Goal: Task Accomplishment & Management: Manage account settings

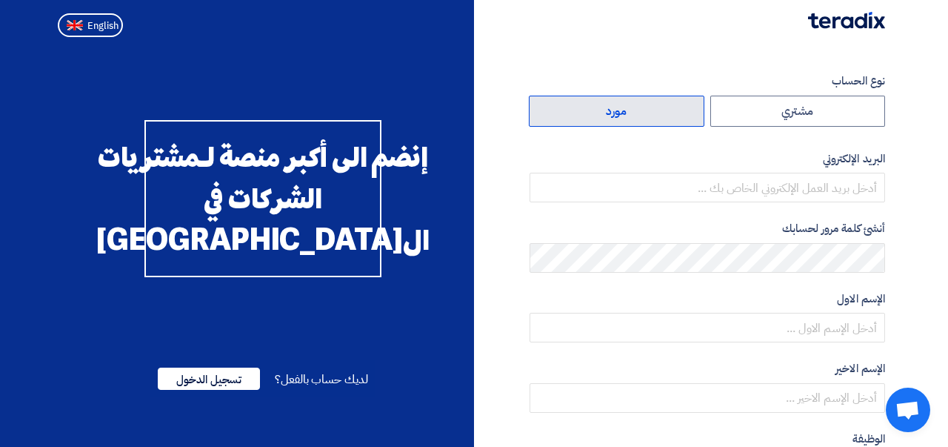
click at [626, 105] on label "مورد" at bounding box center [617, 111] width 176 height 31
click at [626, 105] on input "مورد" at bounding box center [617, 111] width 174 height 30
radio input "true"
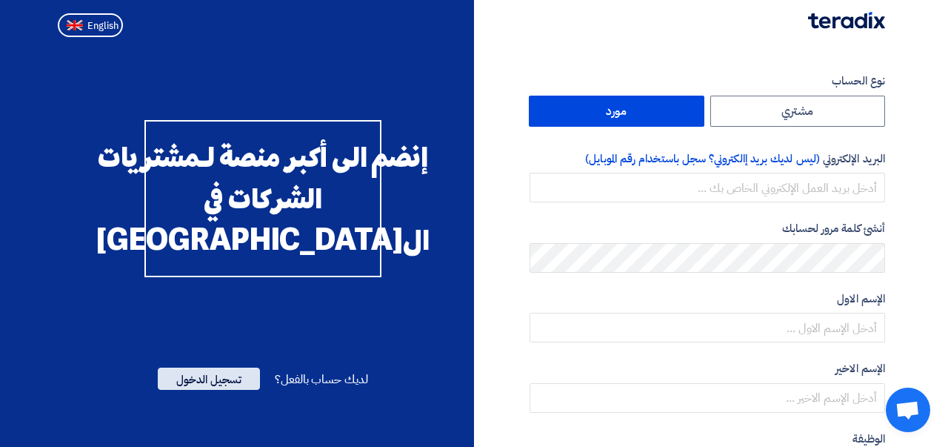
click at [224, 390] on span "تسجيل الدخول" at bounding box center [209, 378] width 102 height 22
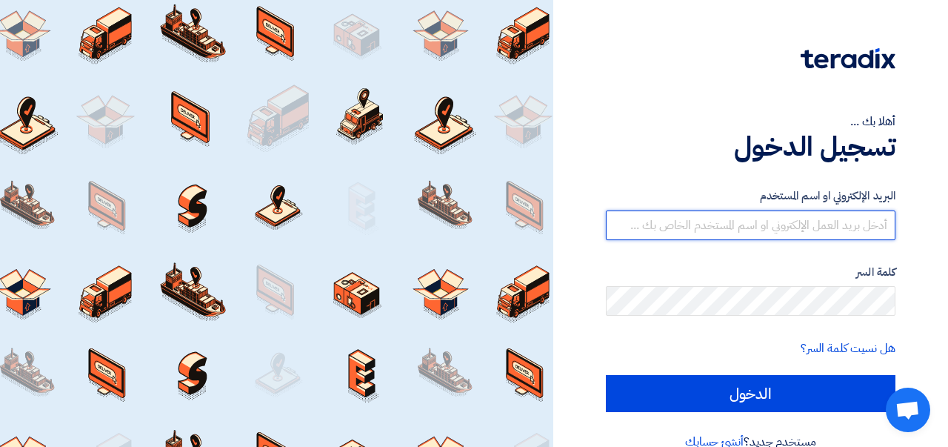
click at [753, 222] on input "text" at bounding box center [751, 225] width 290 height 30
type input "ة"
type input "[EMAIL_ADDRESS][DOMAIN_NAME]"
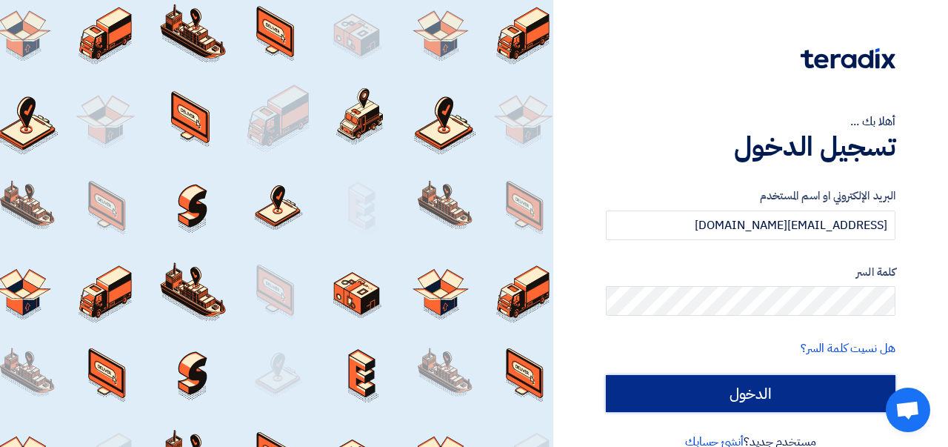
click at [787, 400] on input "الدخول" at bounding box center [751, 393] width 290 height 37
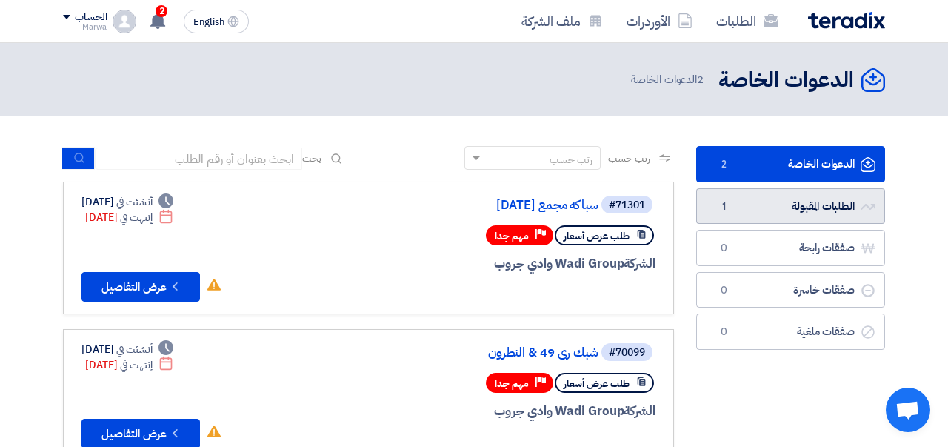
click at [754, 210] on link "الطلبات المقبولة الطلبات المقبولة 1" at bounding box center [790, 206] width 189 height 36
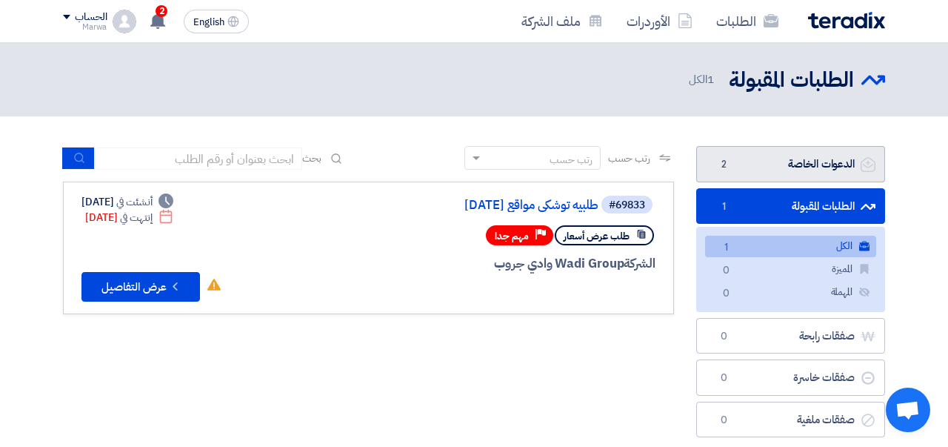
click at [768, 171] on link "الدعوات الخاصة الدعوات الخاصة 2" at bounding box center [790, 164] width 189 height 36
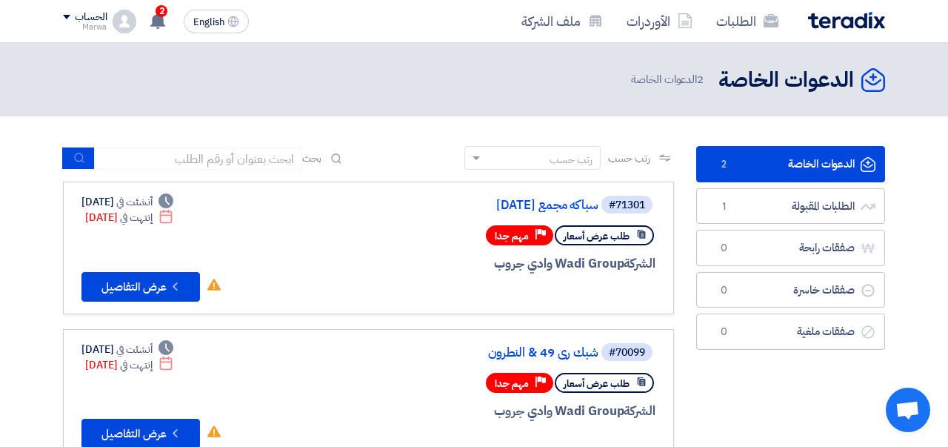
click at [902, 213] on section "الدعوات الخاصة الدعوات الخاصة 2 الطلبات المقبولة الطلبات المقبولة 1 صفقات رابحة…" at bounding box center [474, 310] width 948 height 389
click at [139, 283] on button "Check details عرض التفاصيل" at bounding box center [140, 287] width 119 height 30
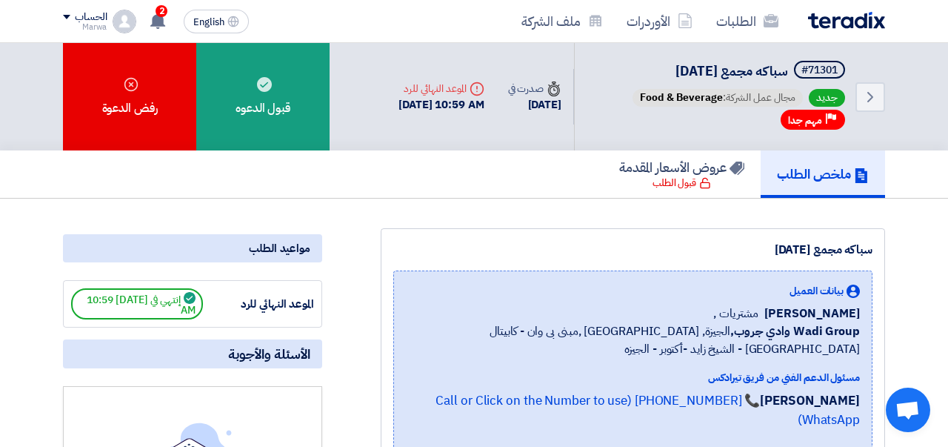
click at [159, 20] on use at bounding box center [157, 21] width 15 height 16
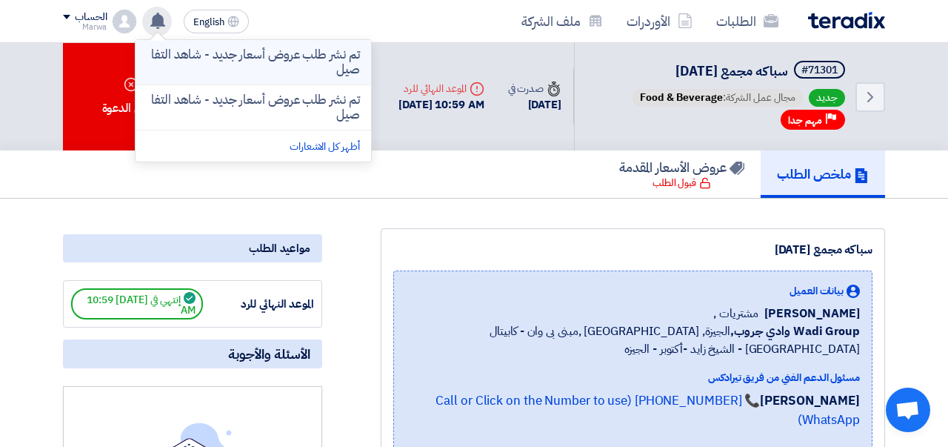
click at [220, 67] on p "تم نشر طلب عروض أسعار جديد - شاهد التفاصيل" at bounding box center [253, 62] width 212 height 30
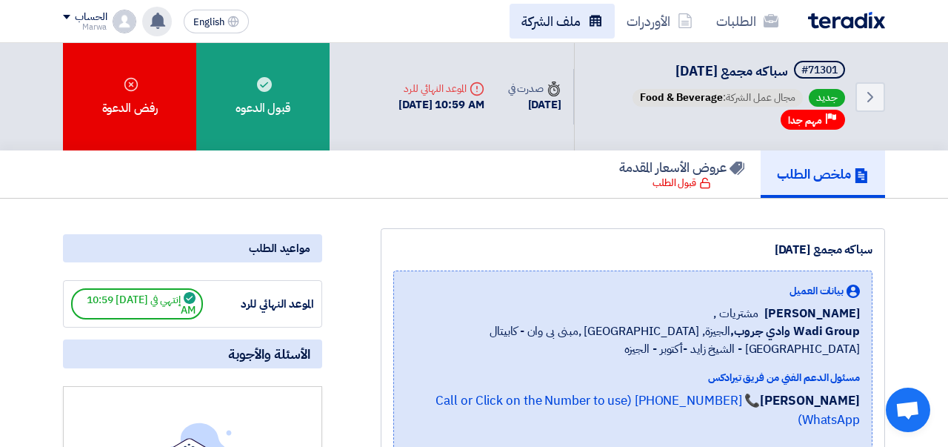
click at [577, 21] on link "ملف الشركة" at bounding box center [562, 21] width 105 height 35
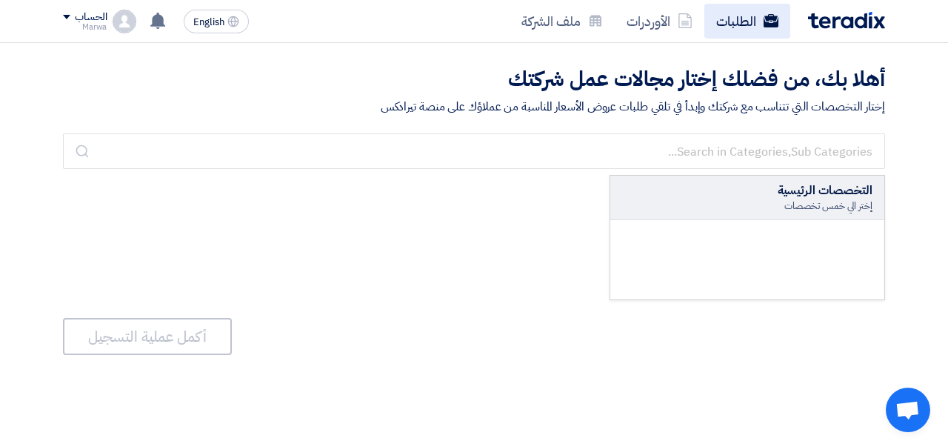
click at [753, 10] on link "الطلبات" at bounding box center [748, 21] width 86 height 35
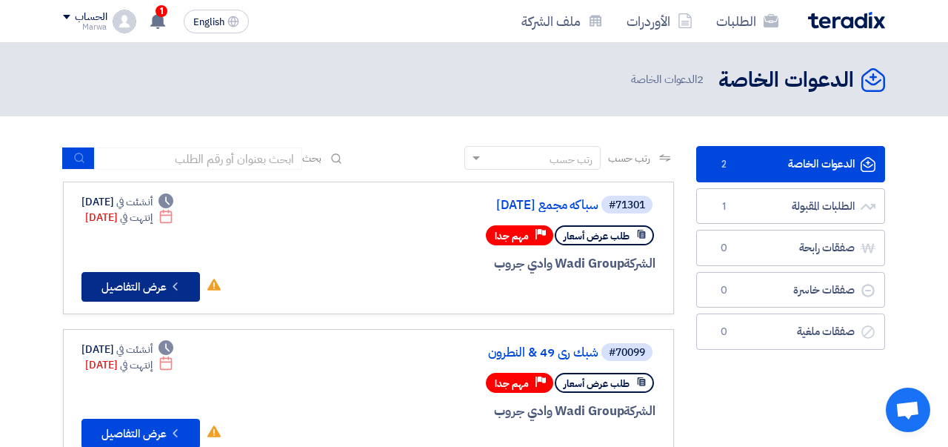
click at [155, 300] on button "Check details عرض التفاصيل" at bounding box center [140, 287] width 119 height 30
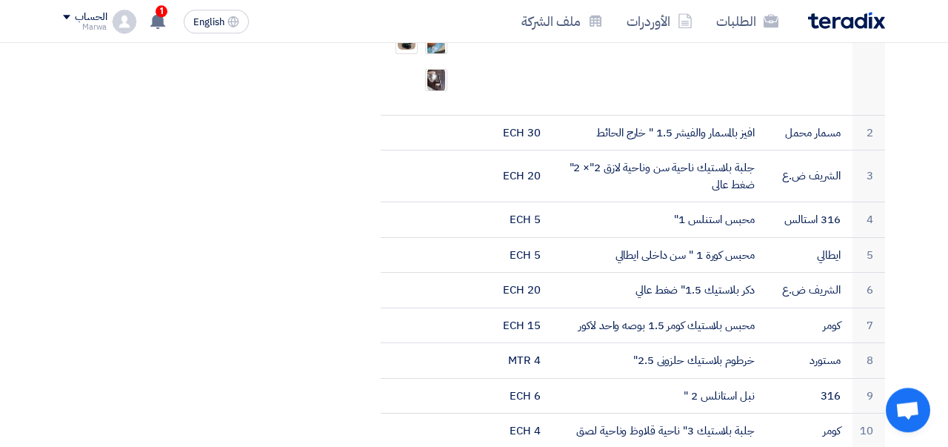
scroll to position [1503, 0]
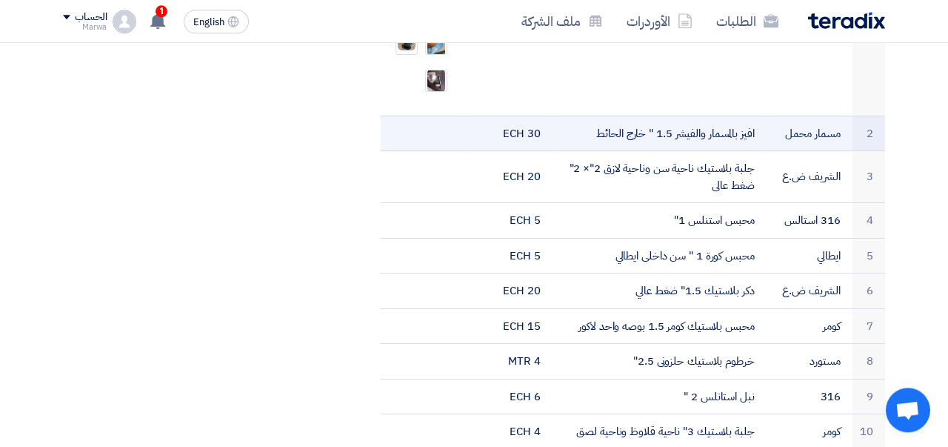
click at [425, 116] on td at bounding box center [424, 134] width 86 height 36
click at [436, 116] on td at bounding box center [424, 134] width 86 height 36
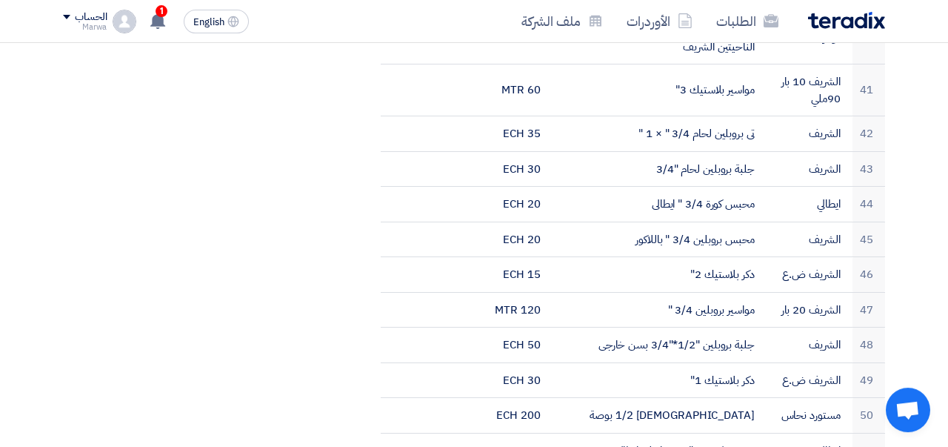
scroll to position [3053, 0]
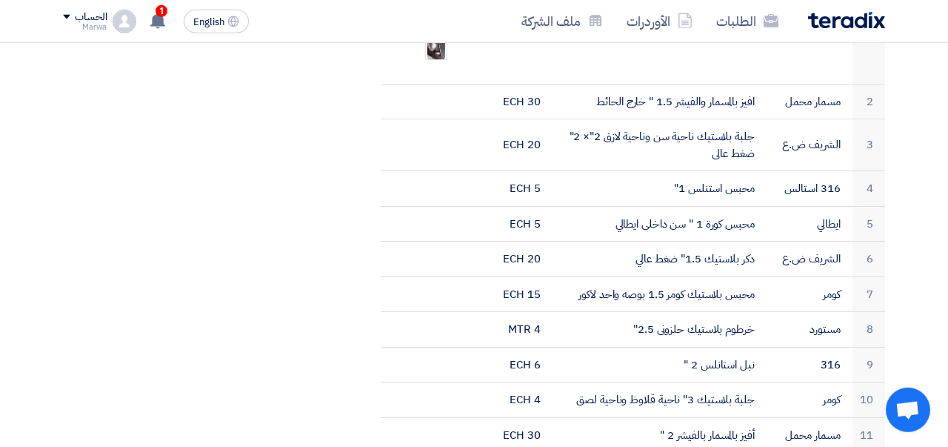
scroll to position [1536, 0]
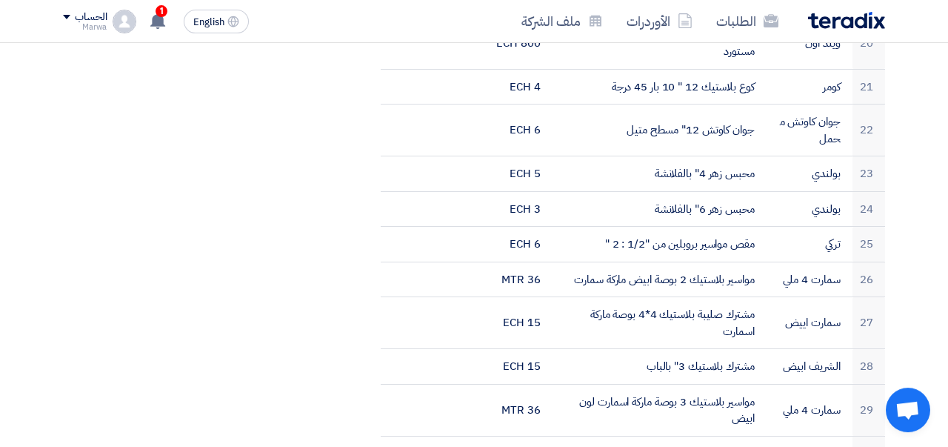
scroll to position [2272, 0]
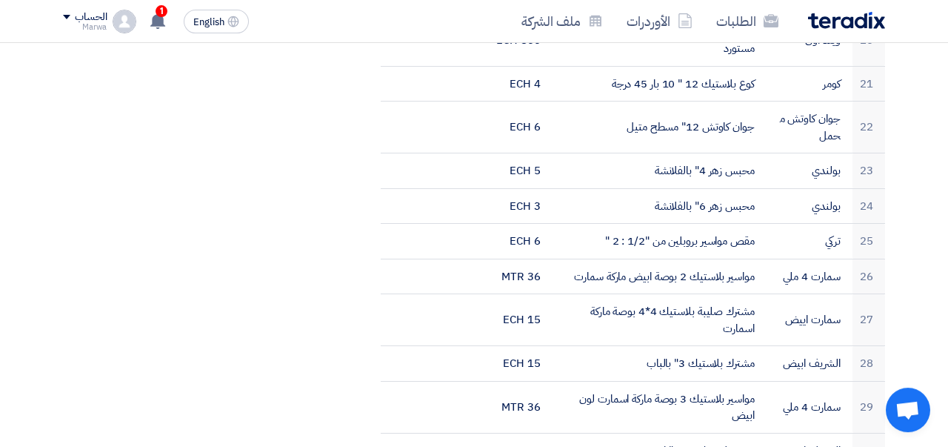
click at [72, 180] on div "مواعيد الطلب الموعد النهائي للرد إنتهي في [DATE] 10:59 AM الأسئلة والأجوبة لم ت…" at bounding box center [193, 215] width 282 height 4517
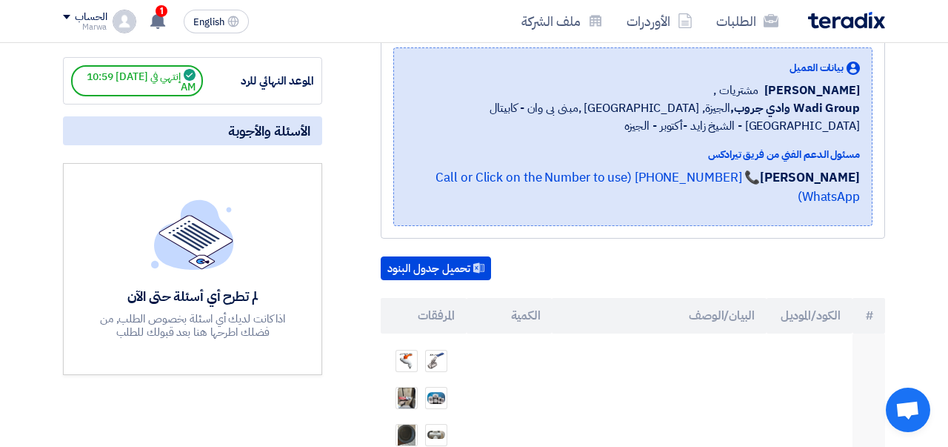
scroll to position [225, 0]
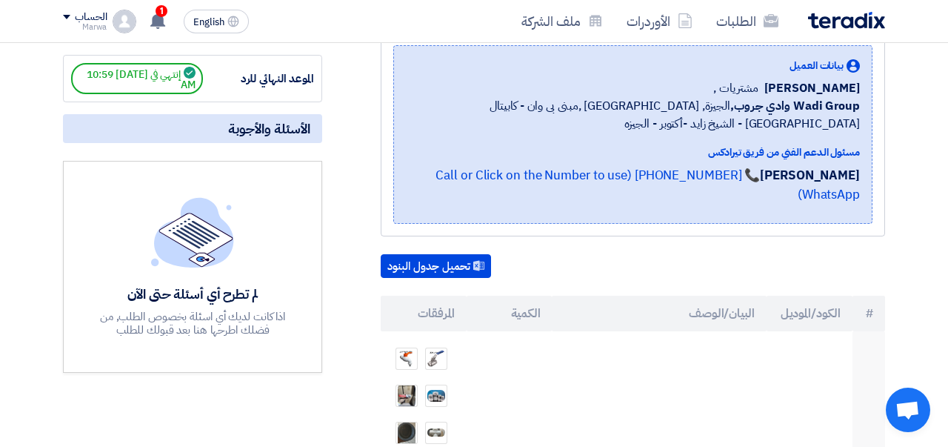
click at [819, 185] on div "بيانات العميل [PERSON_NAME] مشتريات , Wadi Group وادي جروب, [GEOGRAPHIC_DATA], …" at bounding box center [632, 134] width 479 height 179
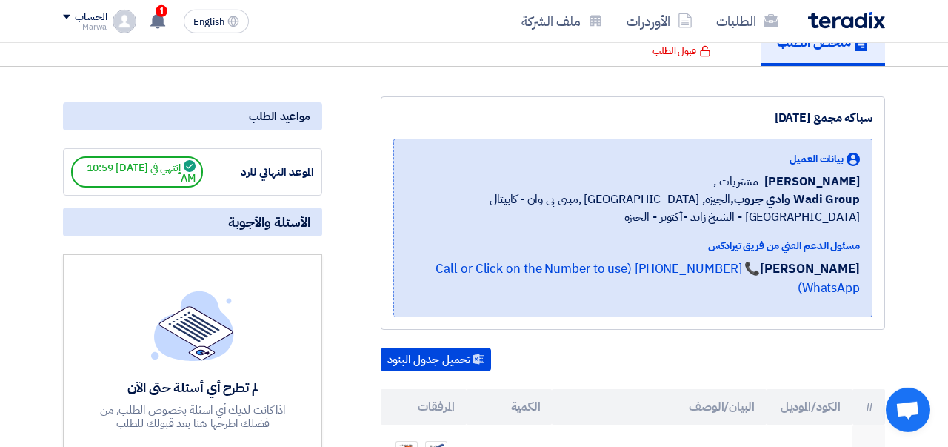
scroll to position [0, 0]
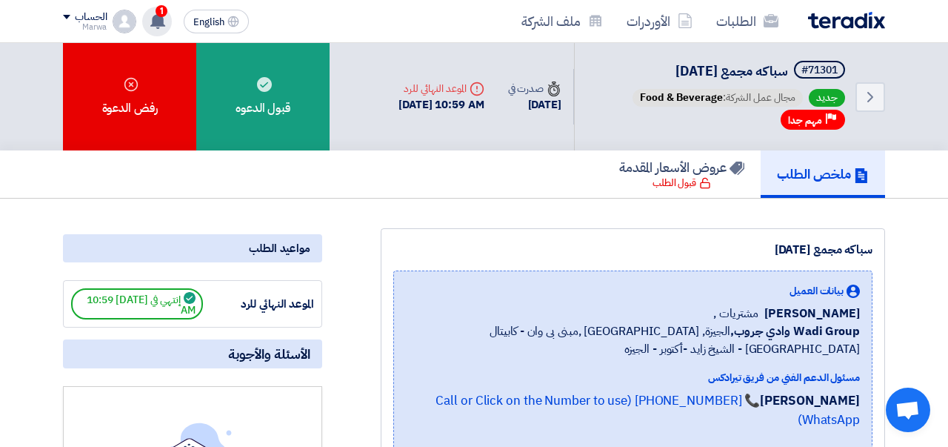
click at [162, 13] on span "1" at bounding box center [162, 11] width 12 height 12
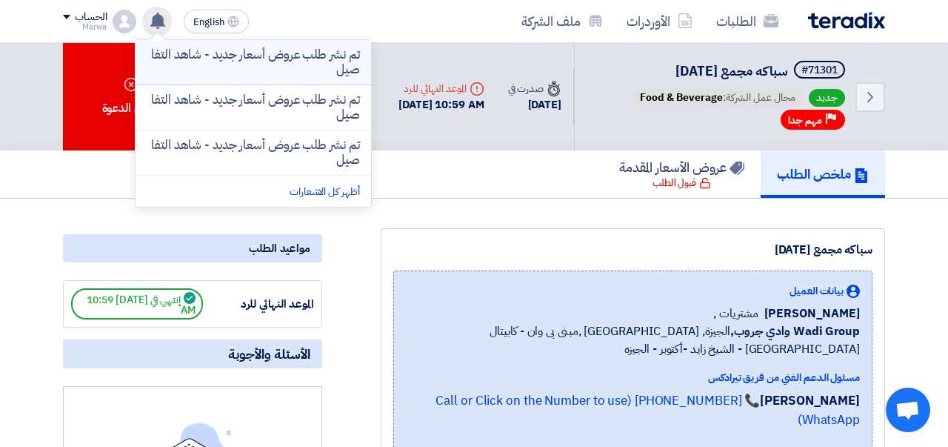
click at [253, 77] on li "تم نشر طلب عروض أسعار جديد - شاهد التفاصيل" at bounding box center [254, 62] width 236 height 45
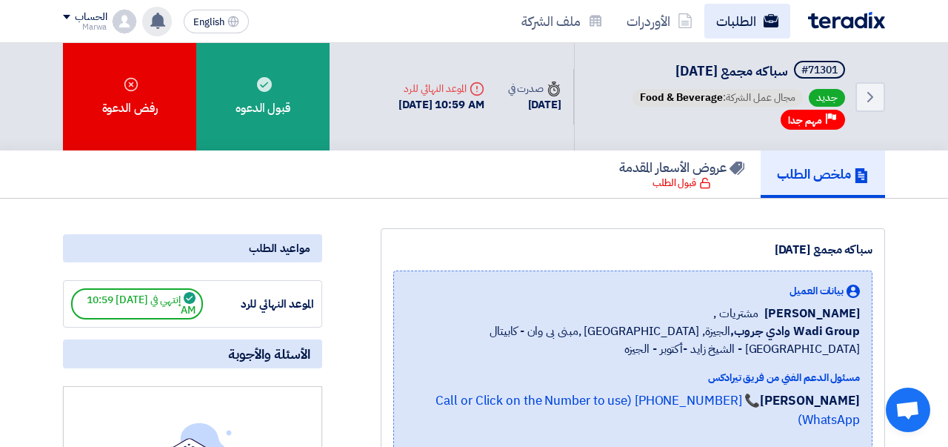
click at [736, 30] on link "الطلبات" at bounding box center [748, 21] width 86 height 35
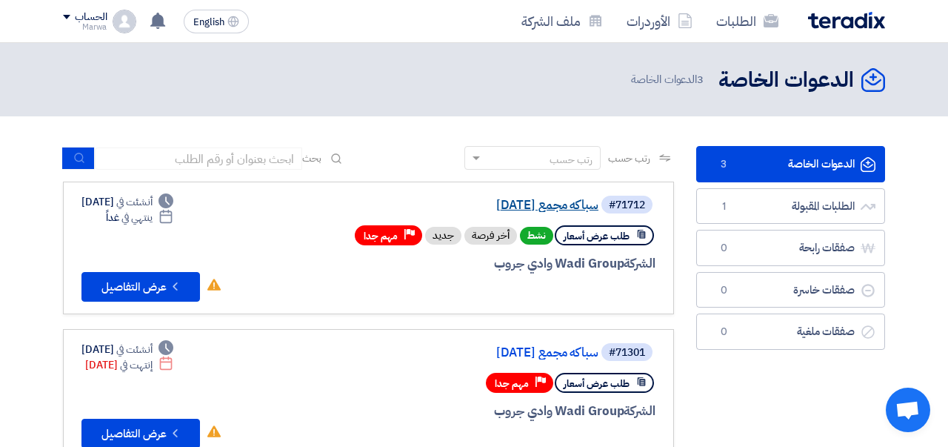
click at [573, 204] on link "سباكه مجمع [DATE]" at bounding box center [450, 205] width 296 height 13
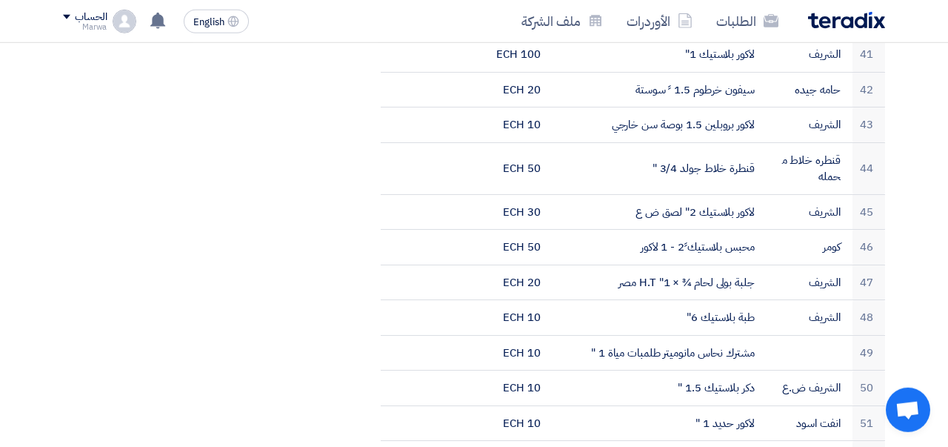
scroll to position [2127, 0]
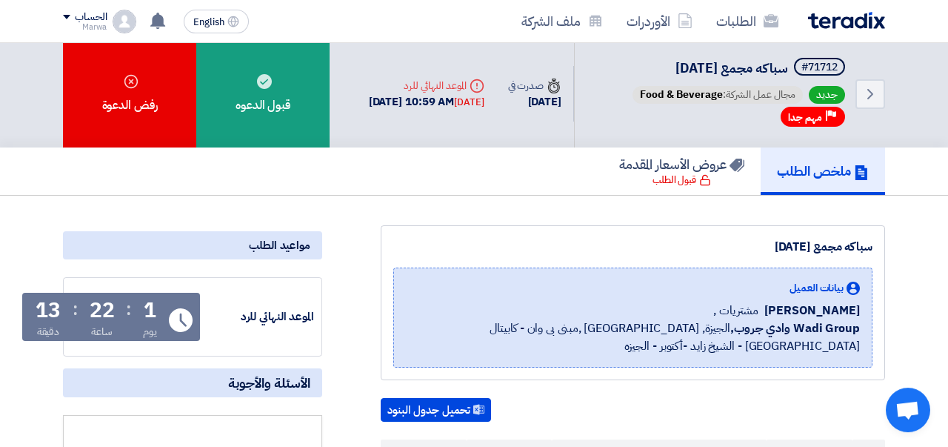
scroll to position [0, 0]
